Goal: Transaction & Acquisition: Purchase product/service

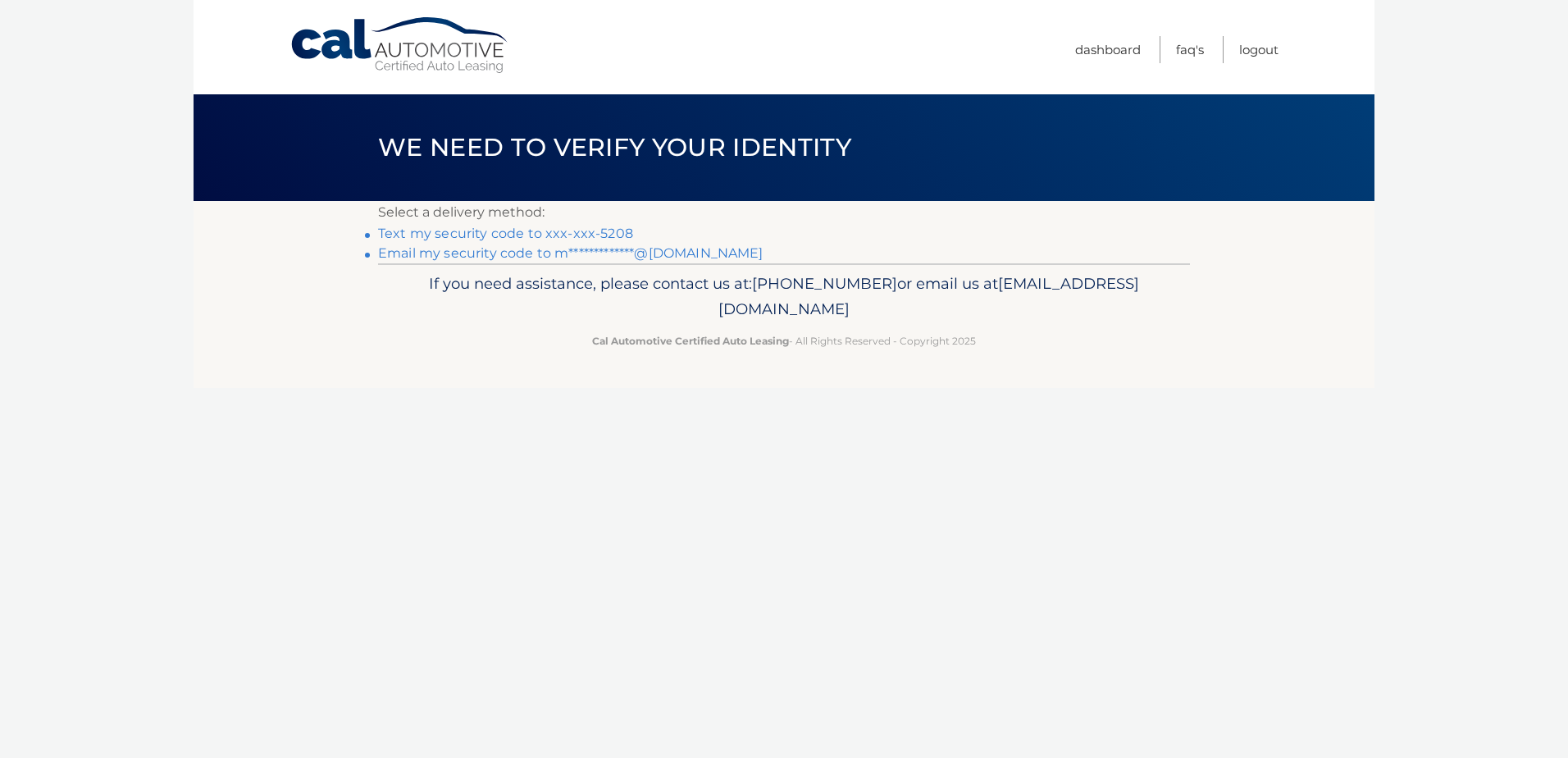
click at [565, 229] on link "Text my security code to xxx-xxx-5208" at bounding box center [505, 233] width 255 height 16
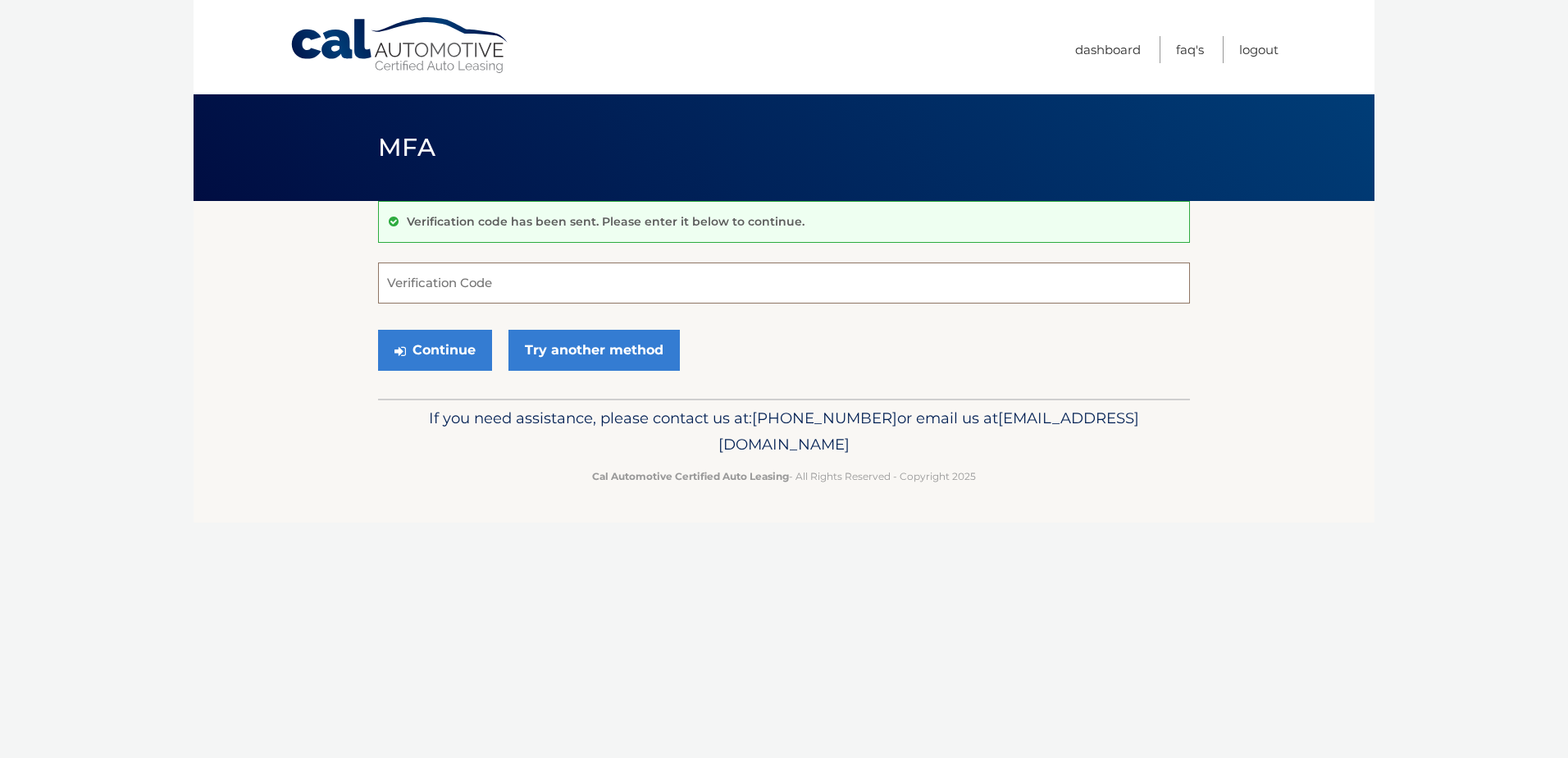
click at [589, 290] on input "Verification Code" at bounding box center [784, 283] width 812 height 41
type input "405857"
click at [378, 330] on button "Continue" at bounding box center [435, 351] width 114 height 41
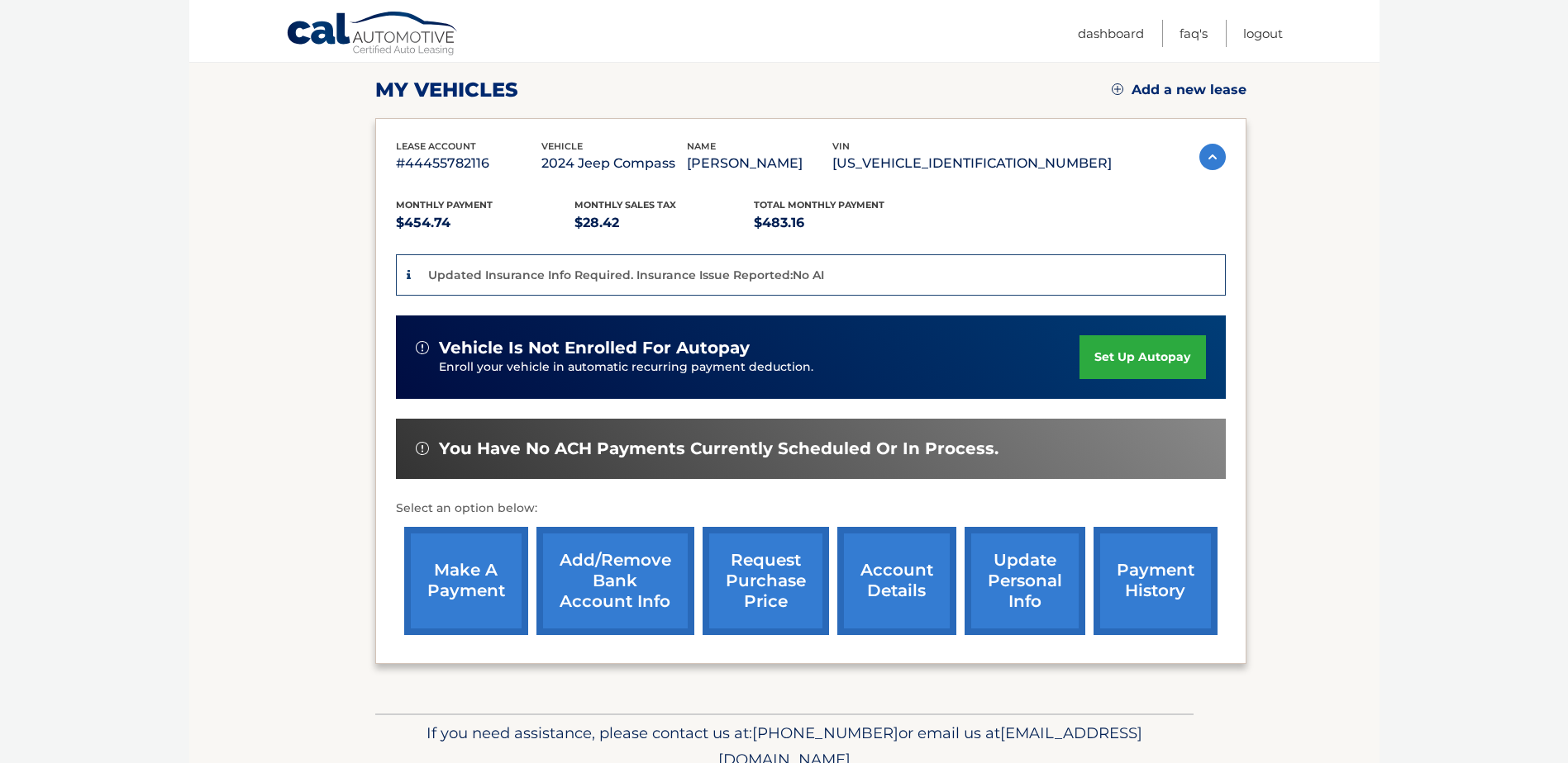
scroll to position [247, 0]
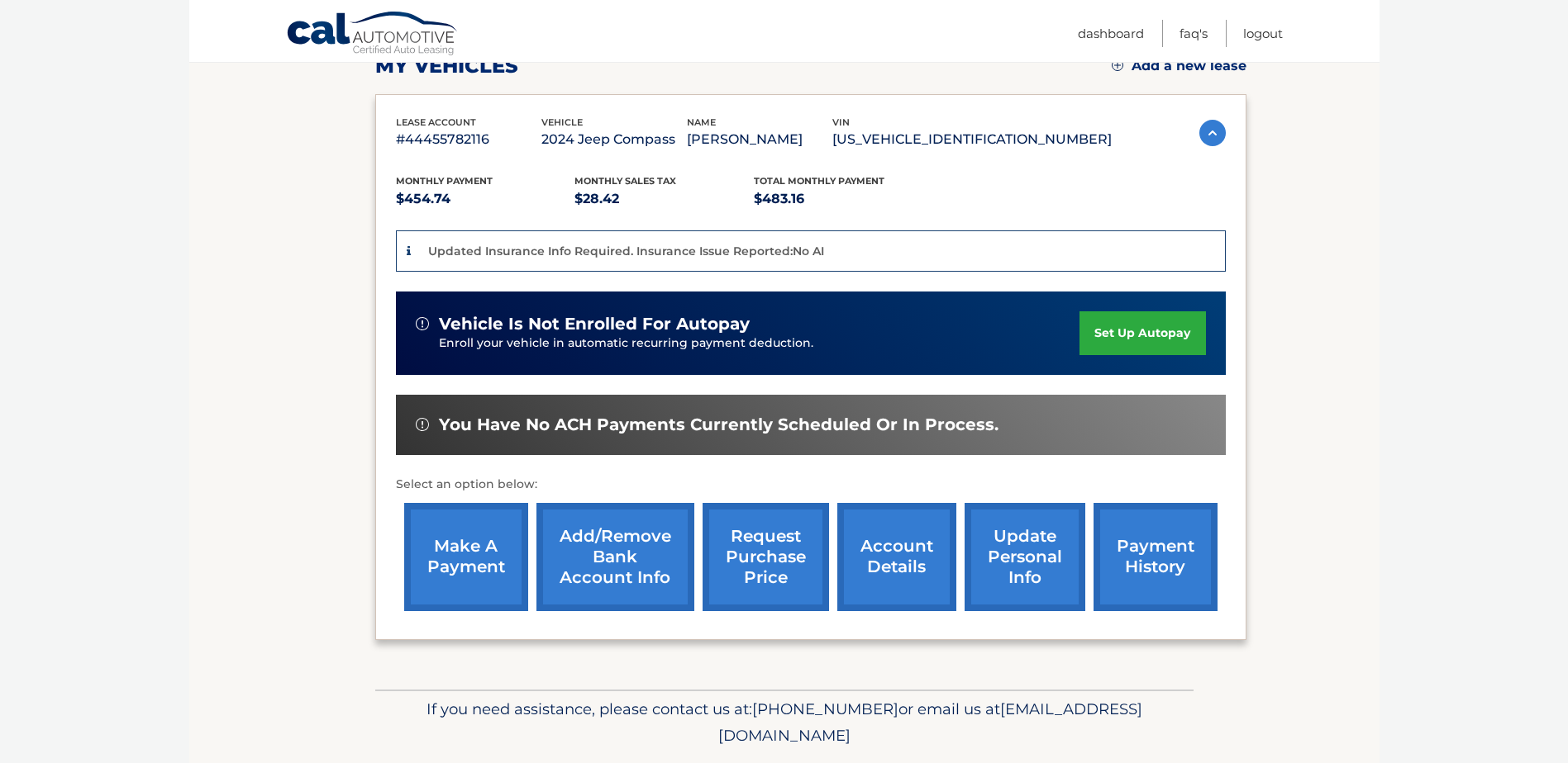
click at [498, 558] on link "make a payment" at bounding box center [466, 558] width 124 height 108
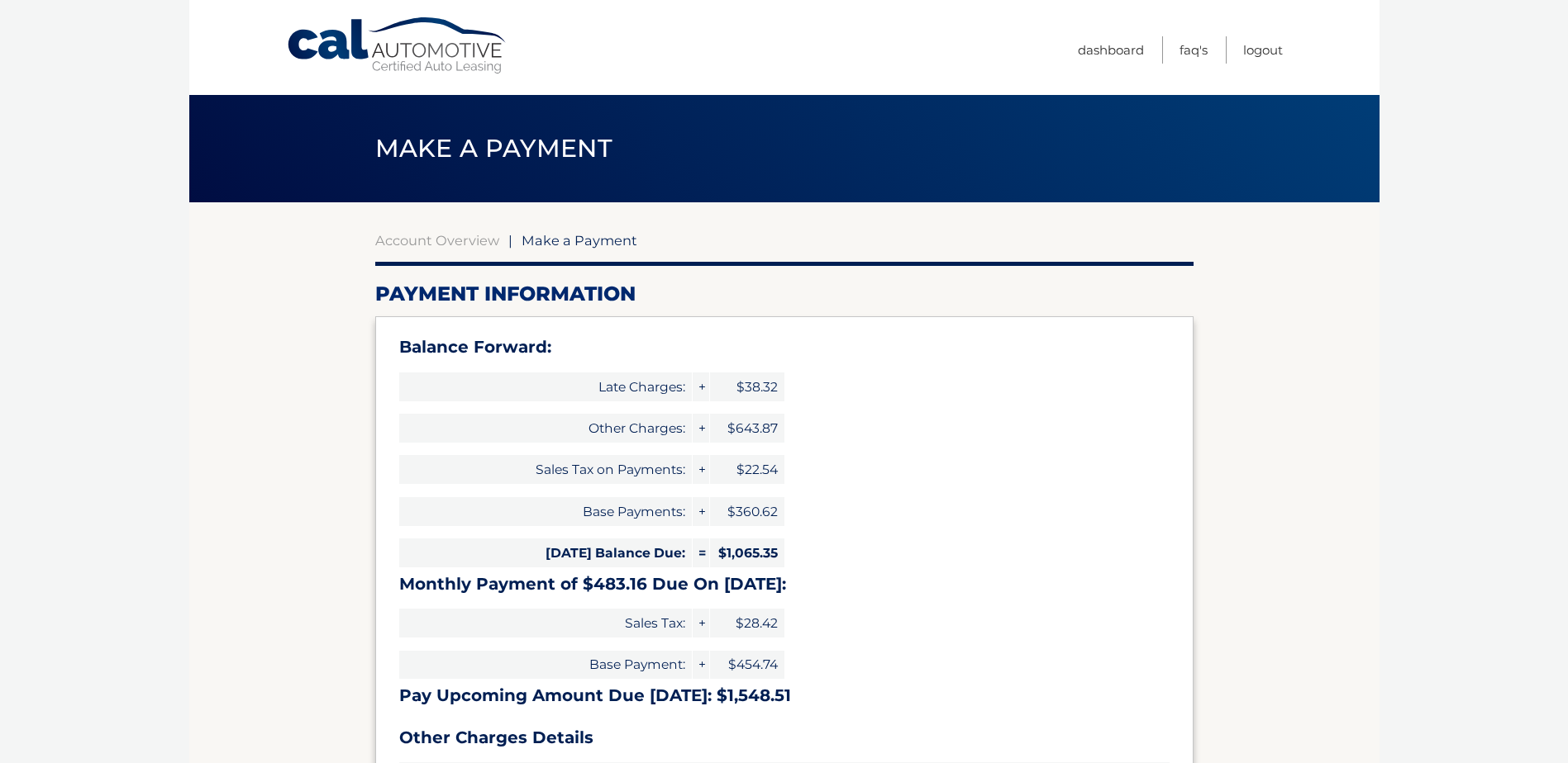
select select "NGMzYWU0NjAtOTZhMS00M2QwLTlhMTYtMTQxNjY3NTZkNjc5"
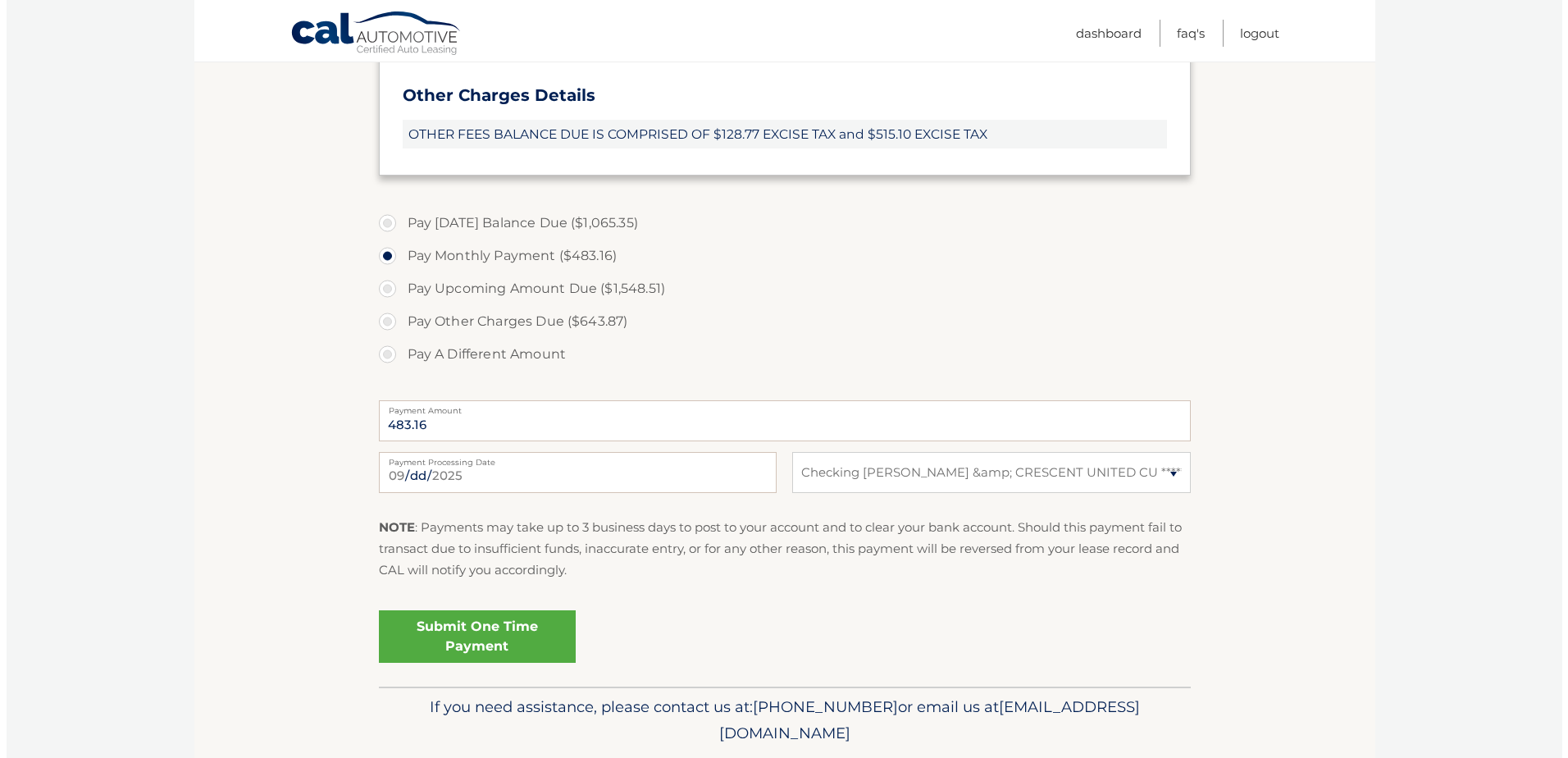
scroll to position [657, 0]
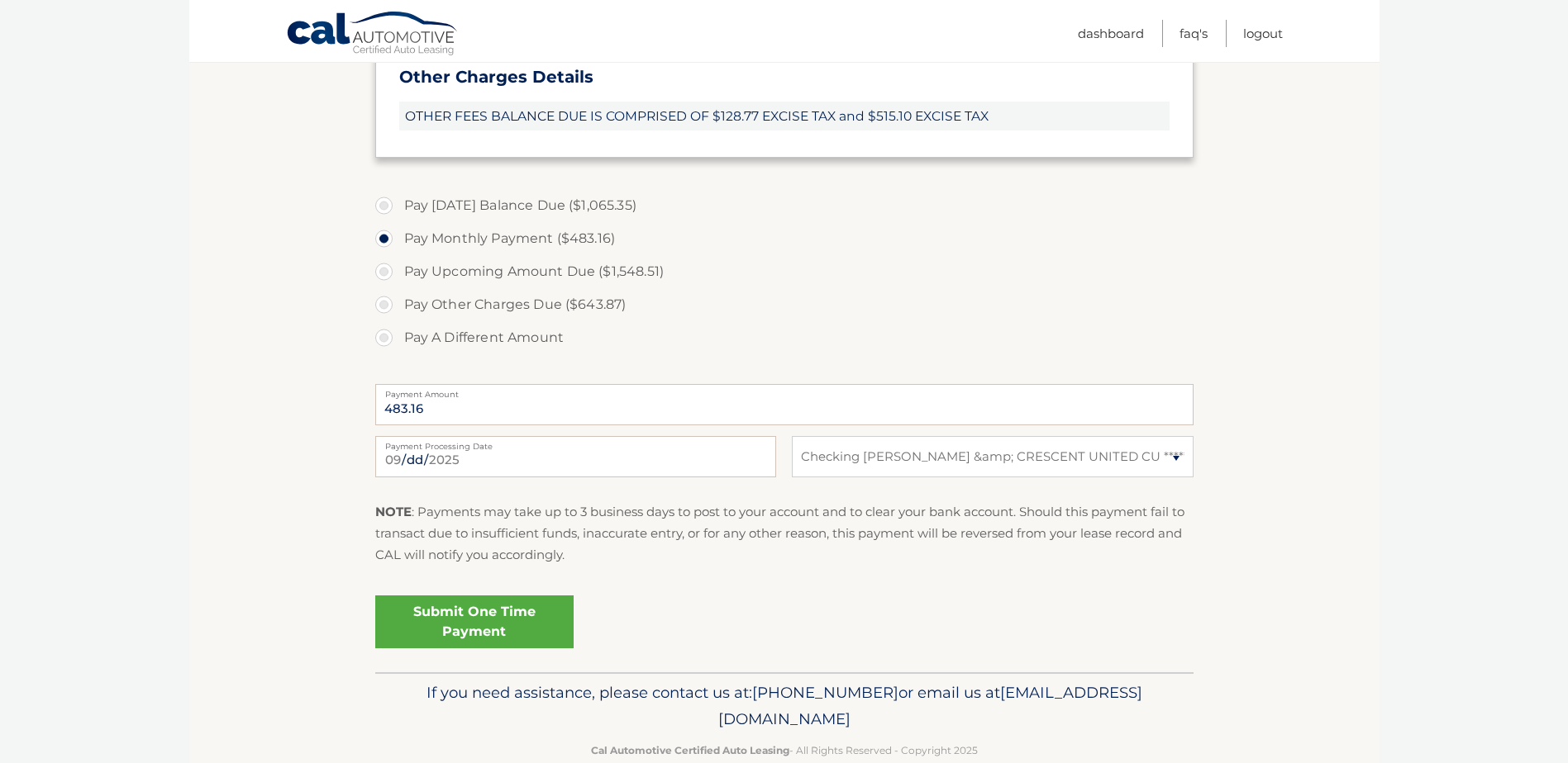
click at [504, 627] on link "Submit One Time Payment" at bounding box center [475, 622] width 198 height 53
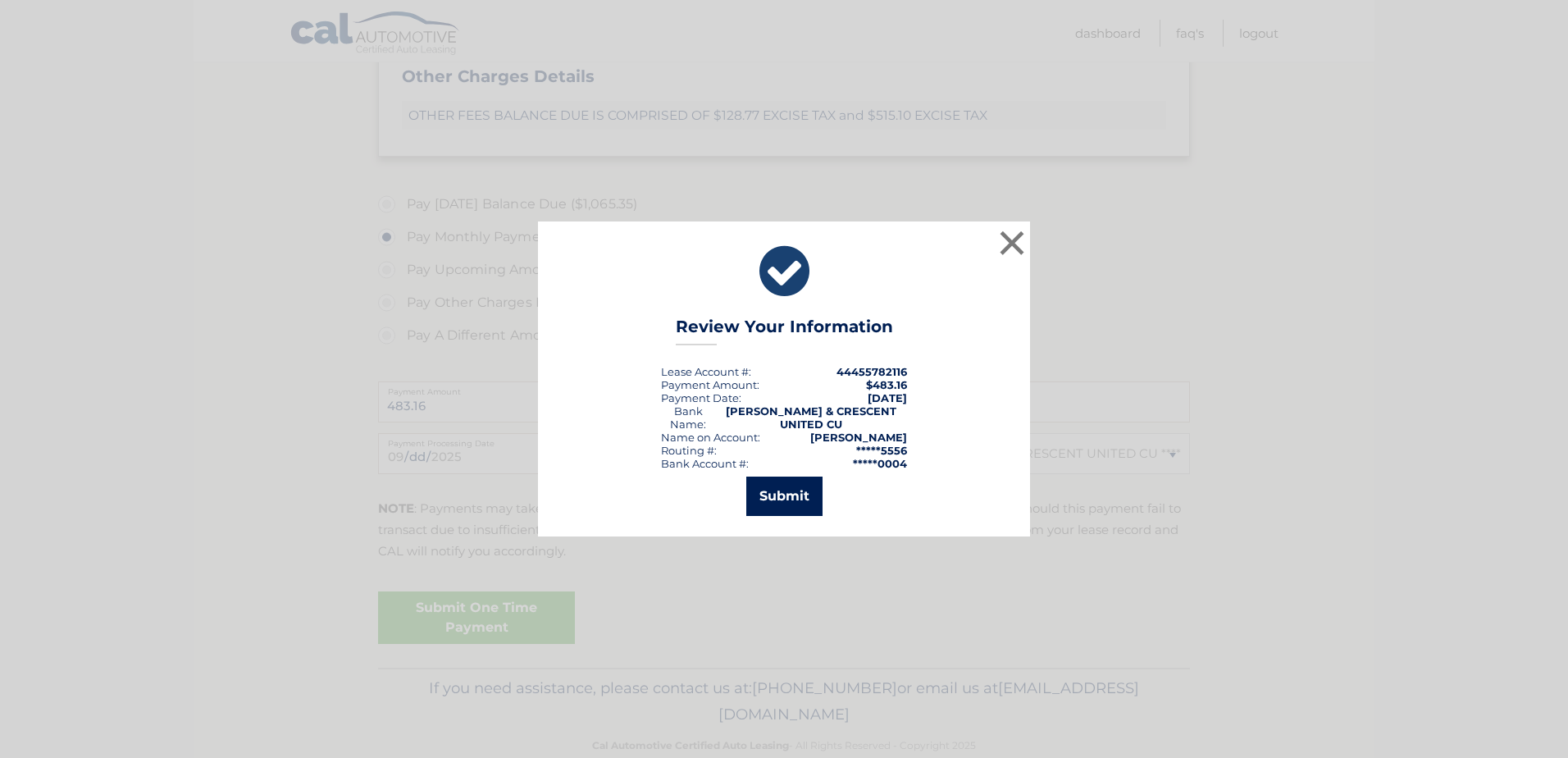
click at [772, 482] on button "Submit" at bounding box center [784, 496] width 76 height 39
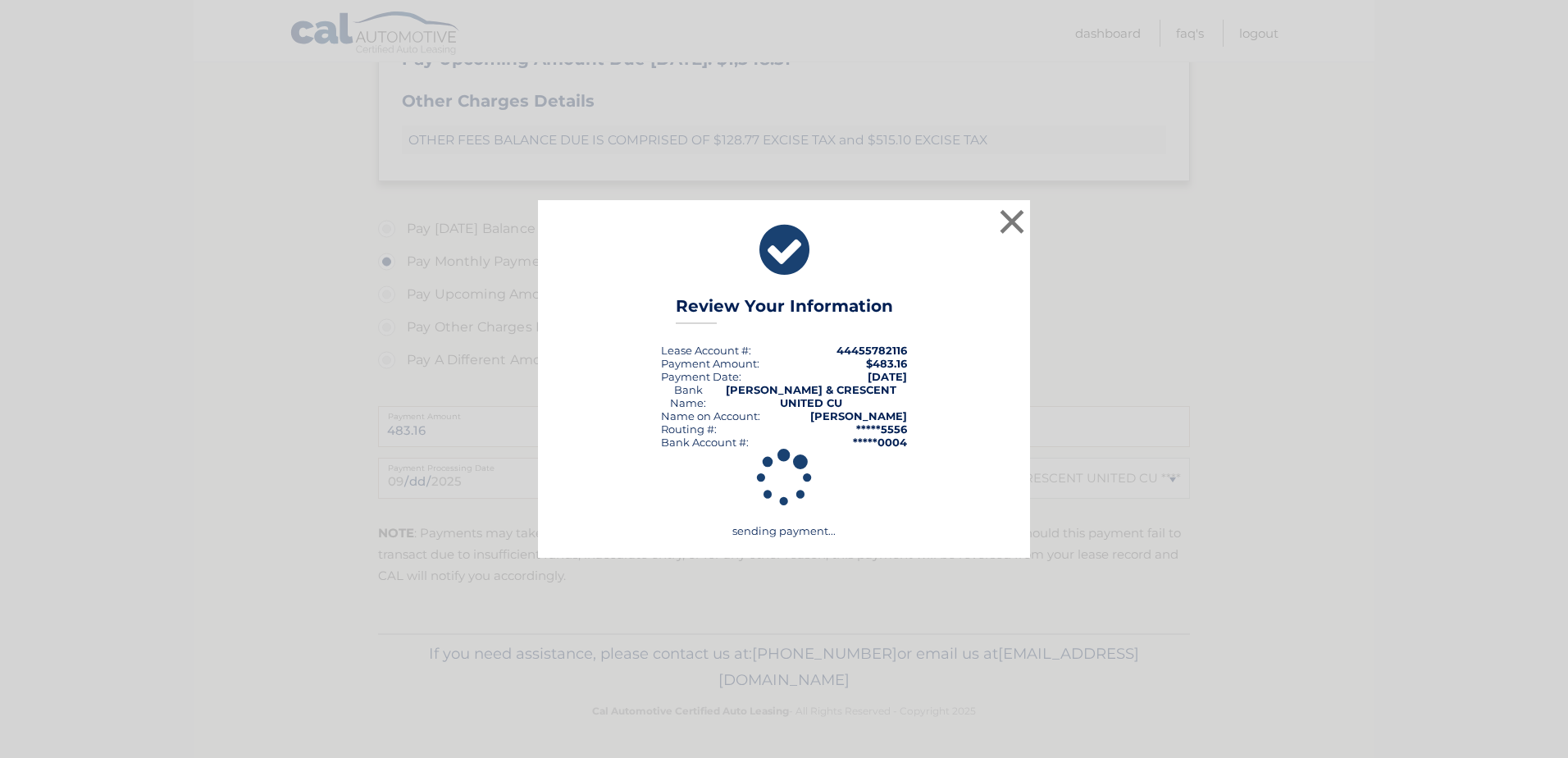
scroll to position [632, 0]
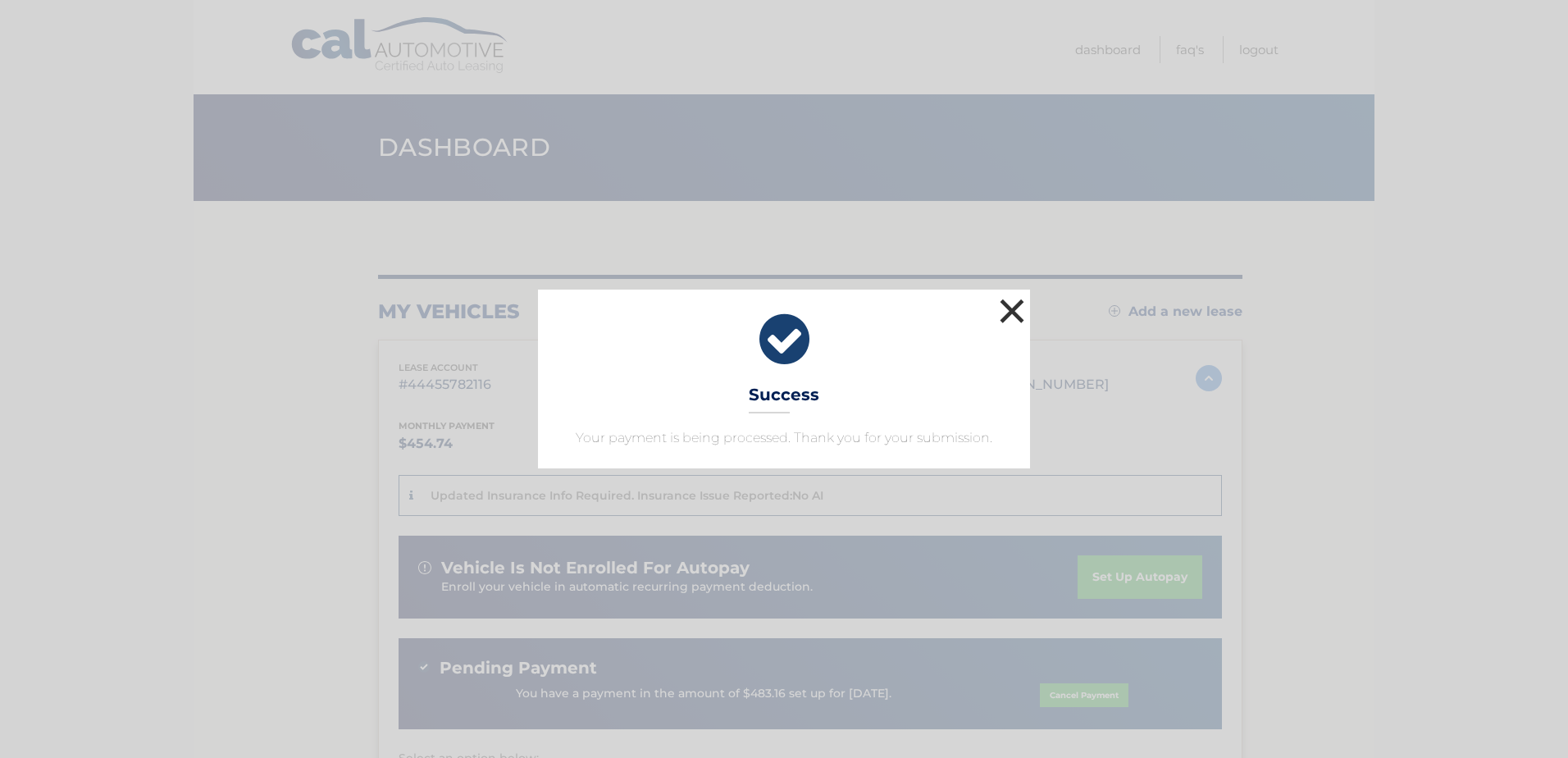
click at [1019, 312] on button "×" at bounding box center [1012, 311] width 32 height 32
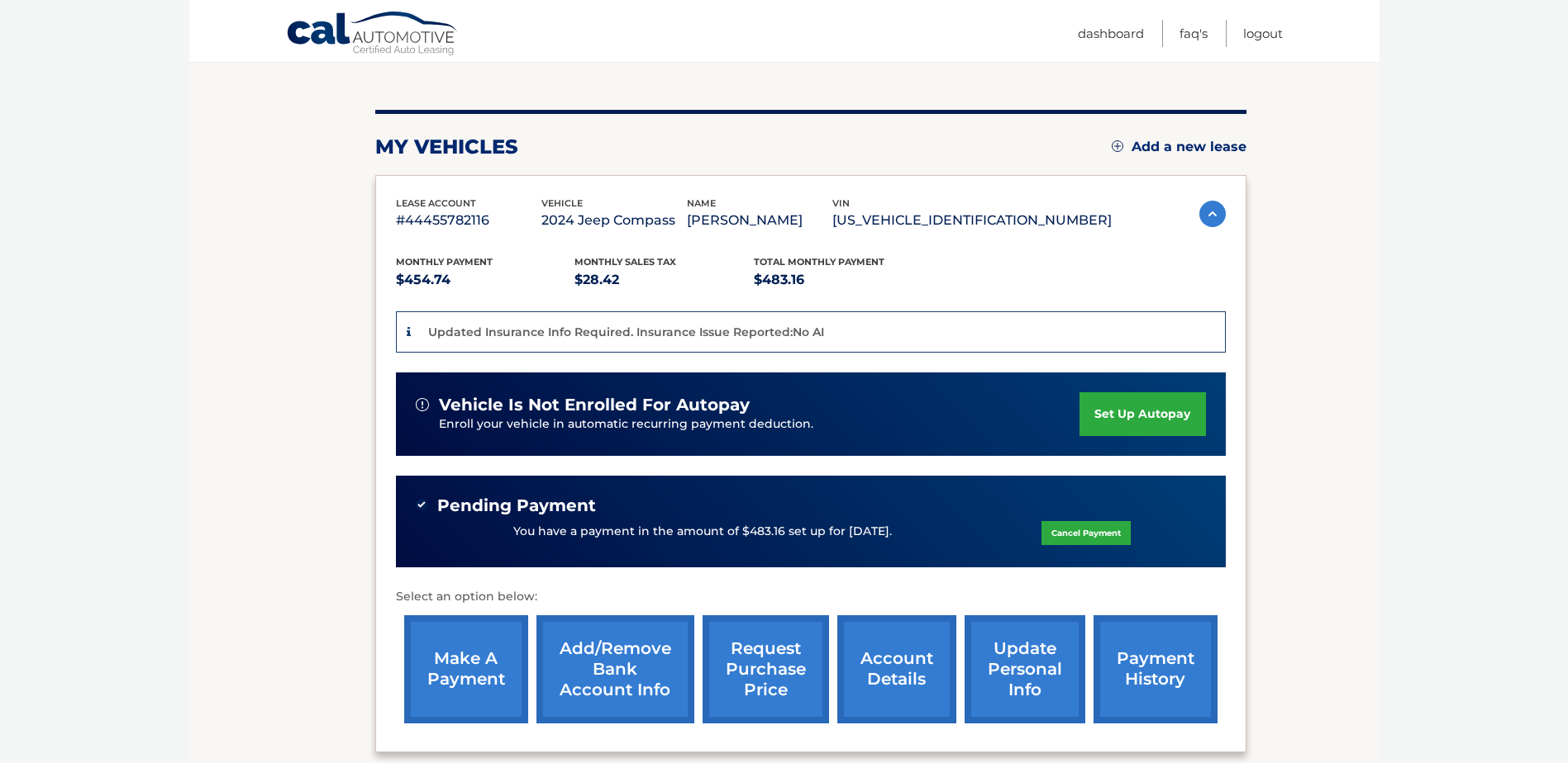
scroll to position [165, 0]
